Goal: Navigation & Orientation: Find specific page/section

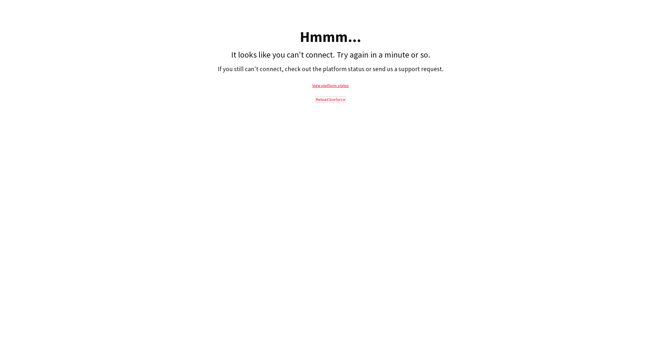
click at [327, 99] on link "Reload liveforce" at bounding box center [330, 99] width 29 height 5
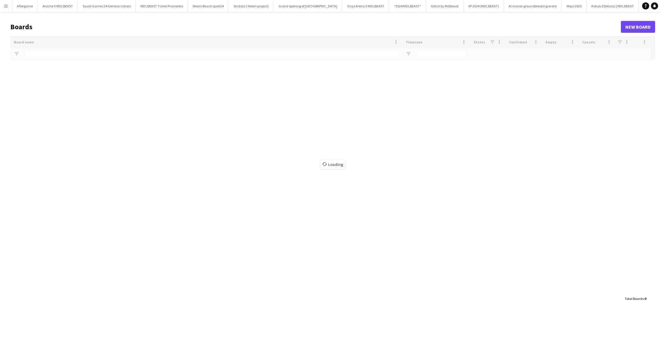
type input "***"
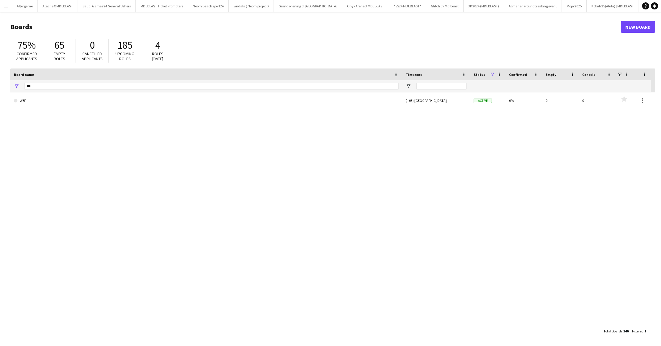
click at [8, 6] on app-icon "Menu" at bounding box center [6, 6] width 5 height 5
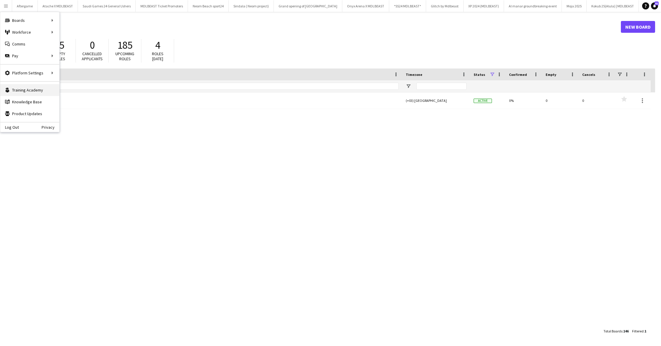
click at [25, 90] on link "Training Academy Training Academy" at bounding box center [29, 90] width 59 height 12
